Goal: Task Accomplishment & Management: Use online tool/utility

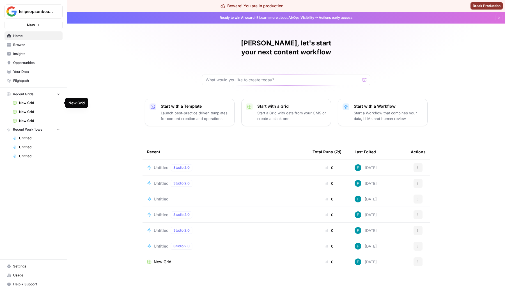
click at [114, 92] on div "Felipe, let's start your next content workflow Start with a Template Launch bes…" at bounding box center [286, 152] width 438 height 280
click at [35, 101] on span "New Grid" at bounding box center [39, 102] width 41 height 5
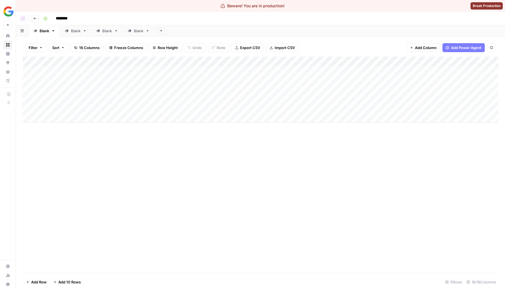
click at [119, 73] on div "Add Column" at bounding box center [261, 90] width 476 height 66
click at [116, 70] on textarea "*" at bounding box center [138, 71] width 90 height 8
click at [116, 89] on div "Add Column" at bounding box center [261, 90] width 476 height 66
click at [115, 82] on div "Add Column" at bounding box center [261, 90] width 476 height 66
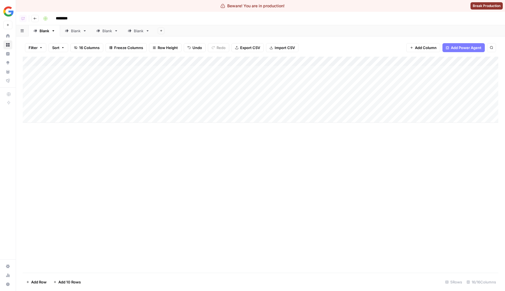
click at [115, 82] on div "Add Column" at bounding box center [261, 90] width 476 height 66
type textarea "****"
click at [110, 87] on div "Add Column" at bounding box center [261, 90] width 476 height 66
type textarea "******"
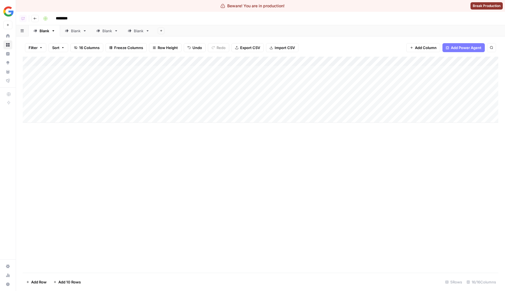
click at [109, 97] on div "Add Column" at bounding box center [261, 90] width 476 height 66
click at [35, 45] on span "Filter" at bounding box center [33, 48] width 9 height 6
click at [88, 76] on button "Add Filter" at bounding box center [136, 75] width 209 height 7
click at [85, 80] on div at bounding box center [70, 77] width 76 height 11
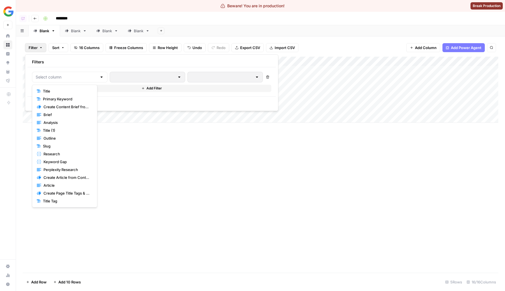
click at [80, 99] on span "Primary Keyword" at bounding box center [66, 99] width 47 height 6
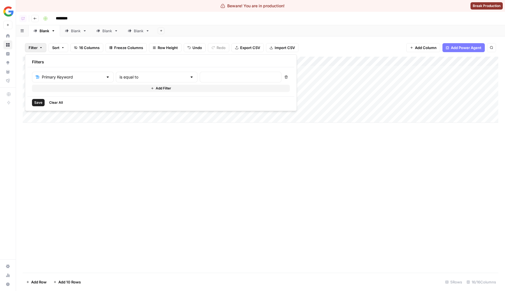
click at [131, 80] on div "is equal to" at bounding box center [157, 77] width 82 height 11
click at [131, 107] on span "contains" at bounding box center [131, 107] width 54 height 6
type input "contains"
click at [204, 78] on input "text" at bounding box center [241, 77] width 74 height 6
type input "test"
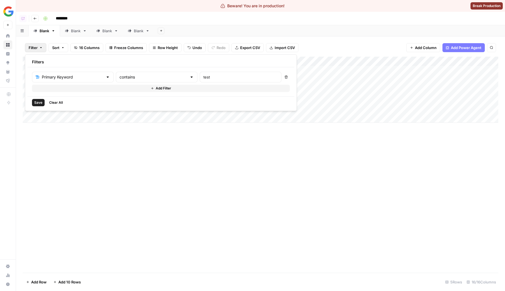
click at [35, 105] on span "Save" at bounding box center [38, 102] width 8 height 5
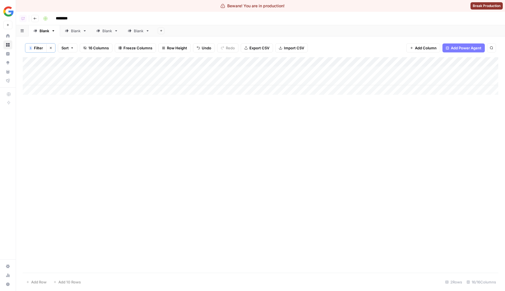
click at [81, 164] on div "Add Column" at bounding box center [261, 165] width 476 height 216
click at [37, 287] on footer "Add Row Add 10 Rows 2 Rows 16/16 Columns" at bounding box center [261, 282] width 476 height 18
click at [53, 48] on button "Clear filters" at bounding box center [50, 48] width 9 height 9
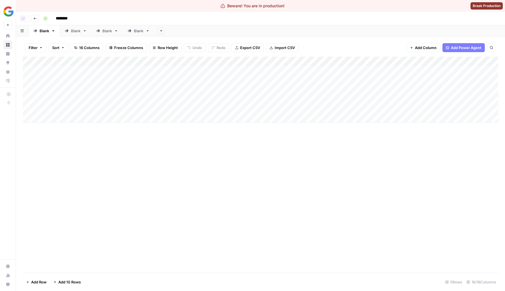
click at [58, 241] on div "Add Column" at bounding box center [261, 165] width 476 height 216
click at [100, 228] on div "Add Column" at bounding box center [261, 165] width 476 height 216
